Goal: Navigation & Orientation: Understand site structure

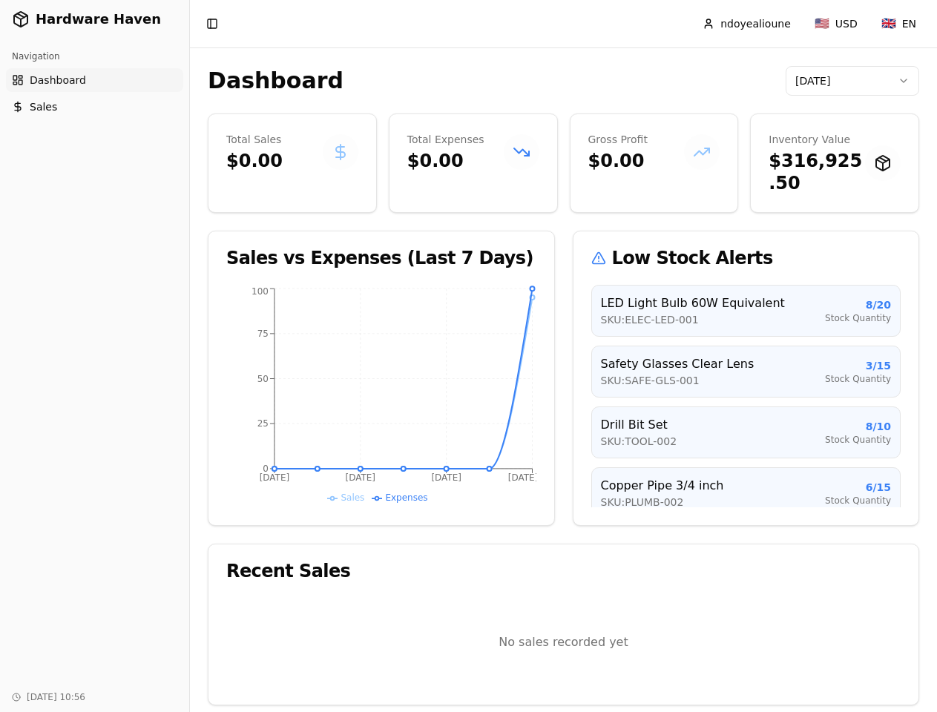
click at [468, 356] on icon "[DATE] [DATE] Oct [DATE] 0 25 50 75 100" at bounding box center [381, 396] width 310 height 222
click at [189, 356] on button "Toggle Sidebar" at bounding box center [189, 356] width 12 height 712
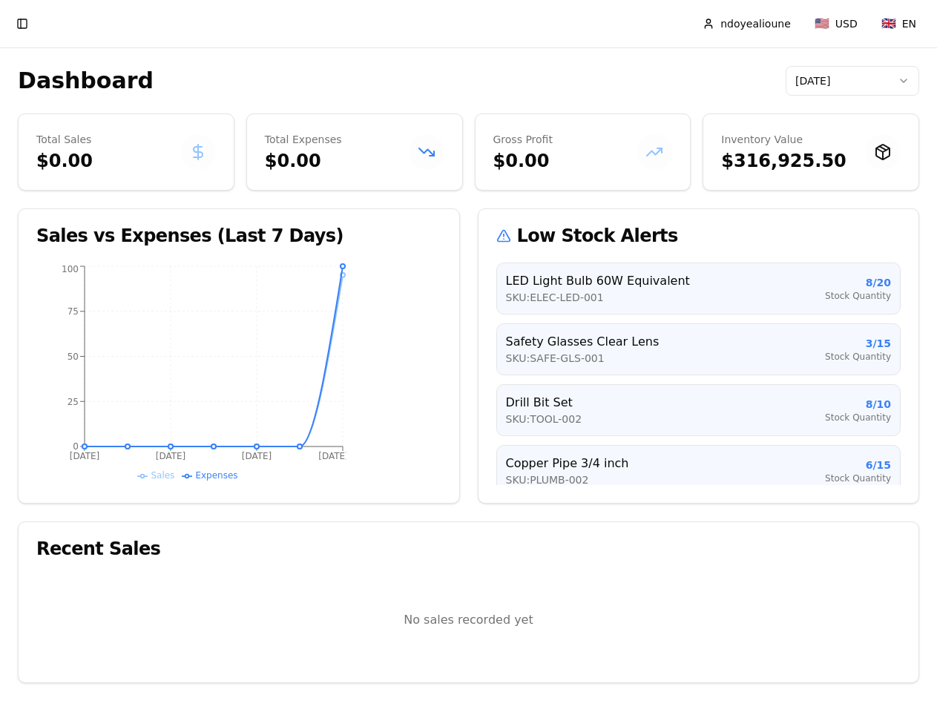
click at [33, 24] on button "Toggle Sidebar" at bounding box center [22, 23] width 21 height 21
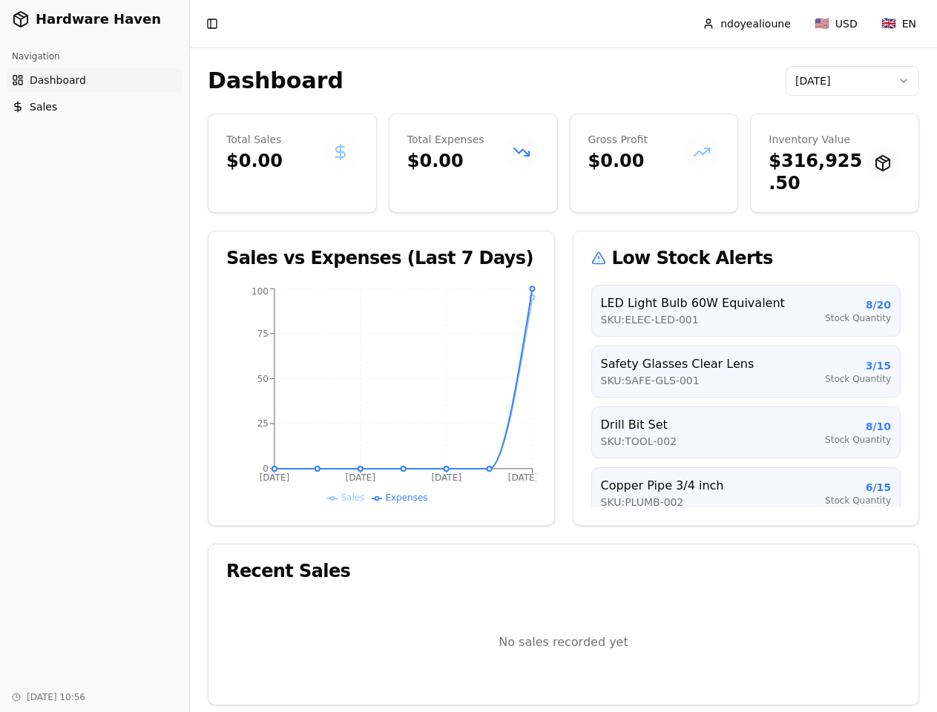
click at [852, 81] on html "Hardware Haven Navigation Dashboard Sales [DATE] 10:56 Toggle Sidebar ndoyealio…" at bounding box center [468, 361] width 937 height 723
